Goal: Task Accomplishment & Management: Use online tool/utility

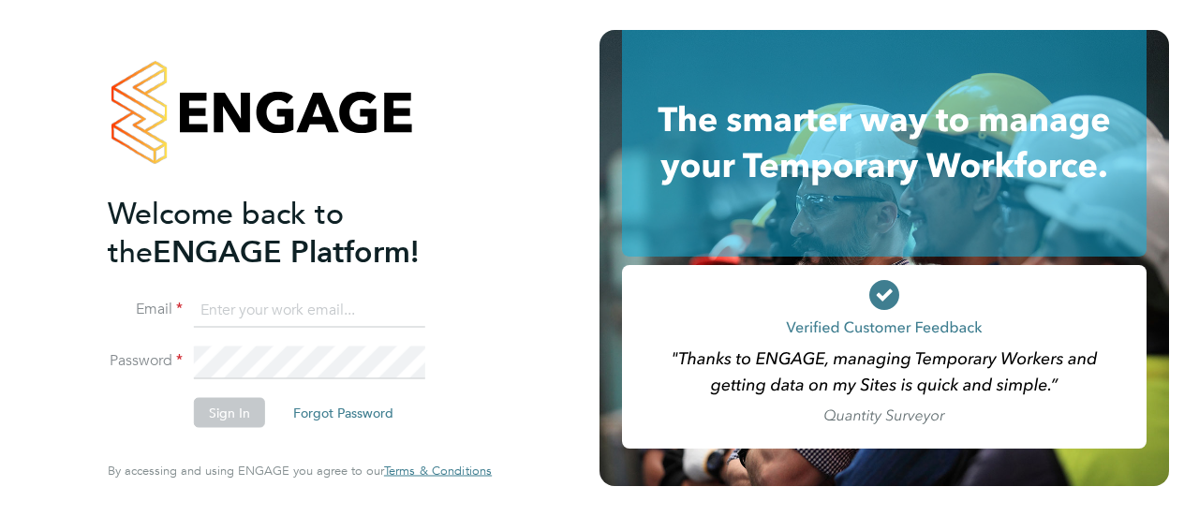
type input "[PERSON_NAME][EMAIL_ADDRESS][DOMAIN_NAME]"
click at [223, 412] on button "Sign In" at bounding box center [229, 413] width 71 height 30
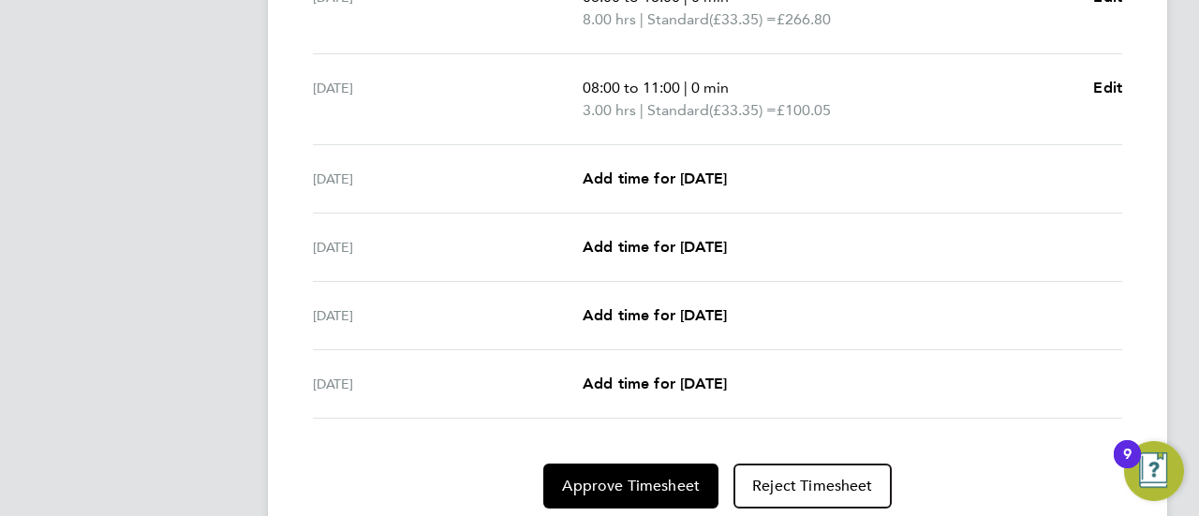
scroll to position [802, 0]
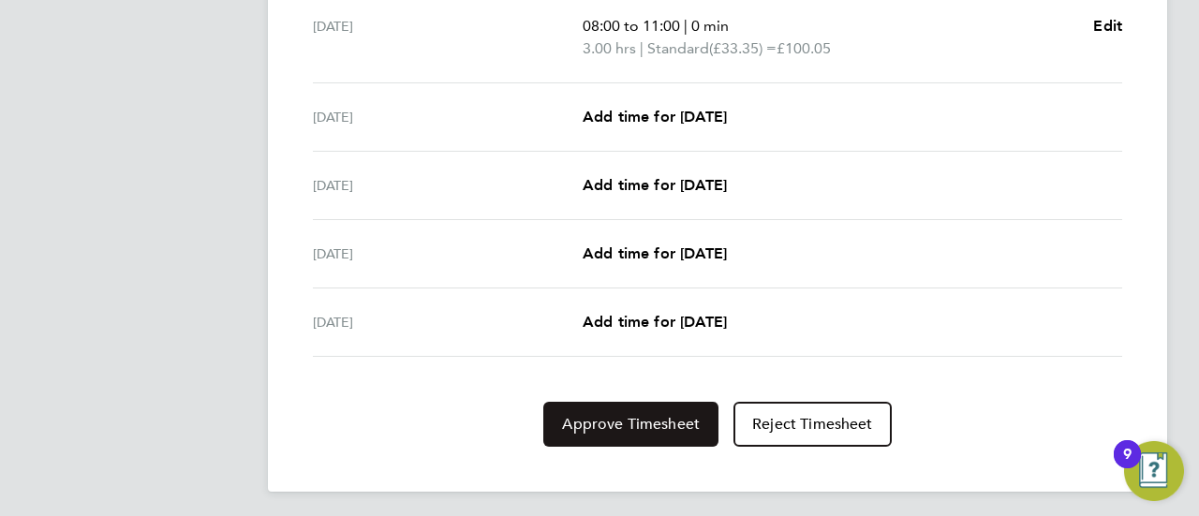
click at [597, 419] on span "Approve Timesheet" at bounding box center [631, 424] width 138 height 19
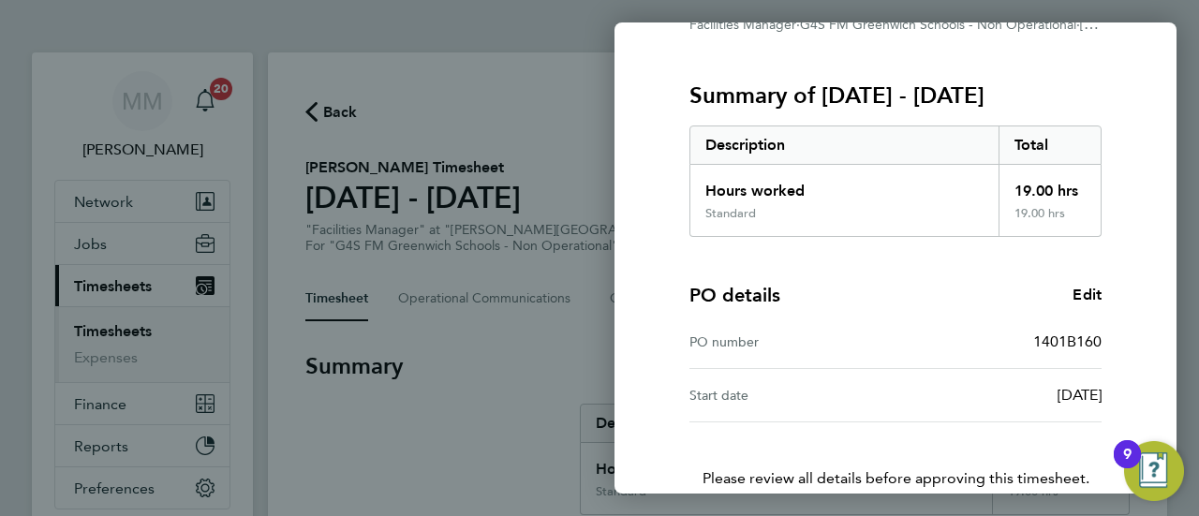
scroll to position [326, 0]
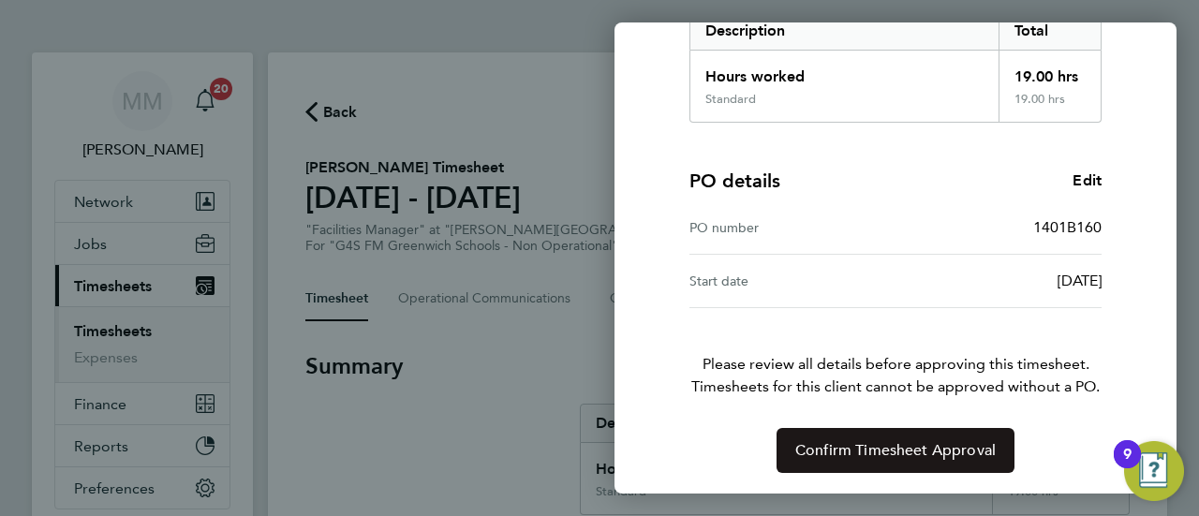
click at [871, 442] on span "Confirm Timesheet Approval" at bounding box center [895, 450] width 200 height 19
